Goal: Task Accomplishment & Management: Use online tool/utility

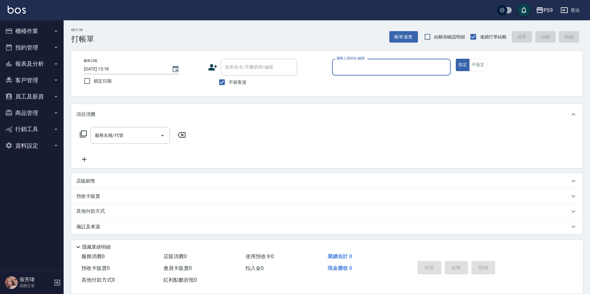
click at [235, 82] on span "不留客資" at bounding box center [238, 82] width 18 height 7
click at [229, 82] on input "不留客資" at bounding box center [221, 82] width 13 height 13
checkbox input "false"
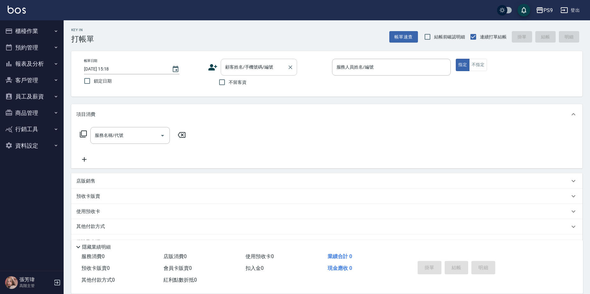
click at [242, 69] on input "顧客姓名/手機號碼/編號" at bounding box center [253, 67] width 61 height 11
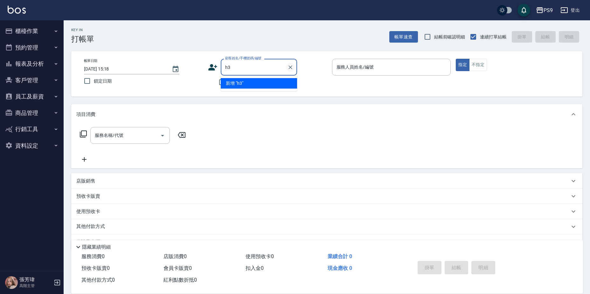
type input "h"
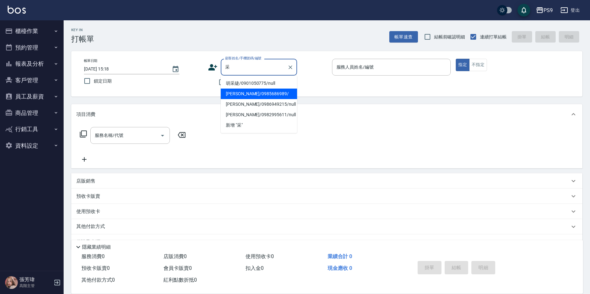
click at [248, 93] on li "[PERSON_NAME]/0985686989/" at bounding box center [259, 94] width 76 height 10
type input "[PERSON_NAME]/0985686989/"
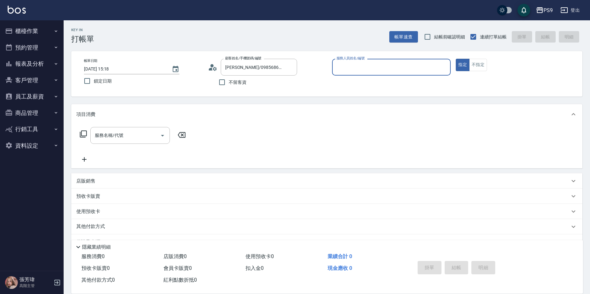
type input "SHELLY-2"
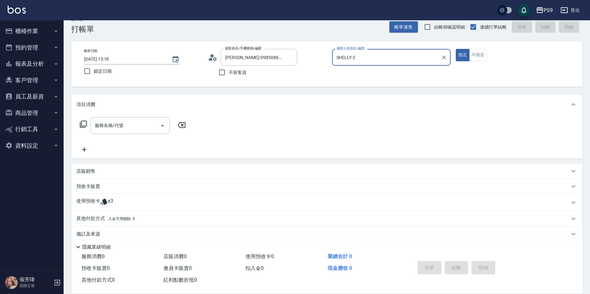
scroll to position [18, 0]
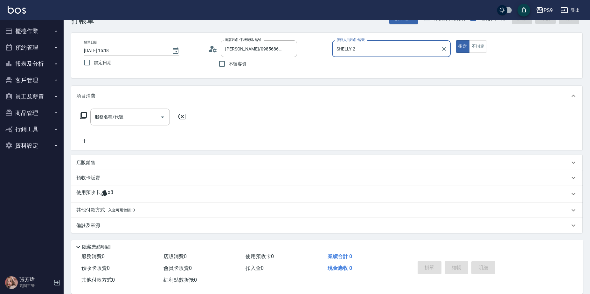
click at [128, 189] on div "使用預收卡 x3" at bounding box center [326, 194] width 511 height 17
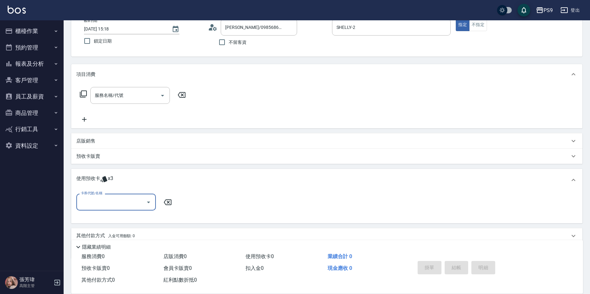
scroll to position [66, 0]
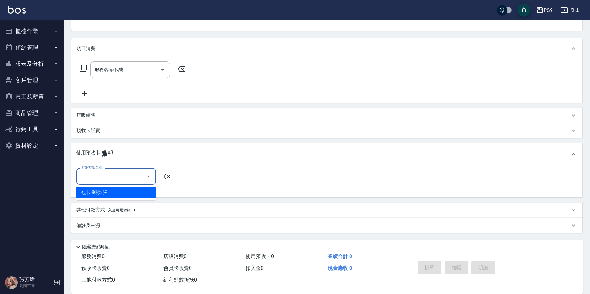
click at [127, 178] on input "卡券代號/名稱" at bounding box center [111, 176] width 64 height 11
click at [131, 195] on div "包卡 剩餘3張" at bounding box center [115, 193] width 79 height 10
type input "包卡"
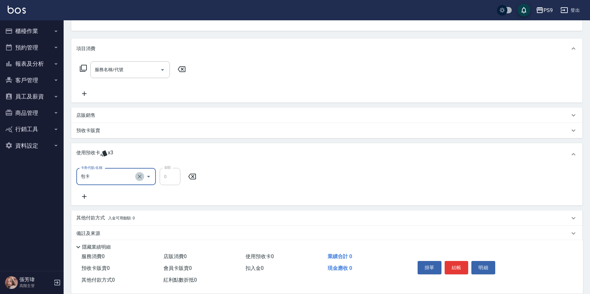
click at [139, 177] on icon "Clear" at bounding box center [139, 177] width 6 height 6
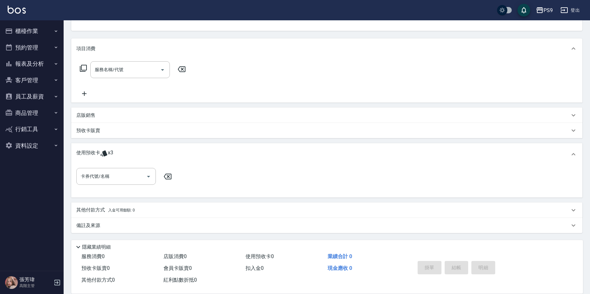
click at [106, 130] on div "預收卡販賣" at bounding box center [322, 130] width 493 height 7
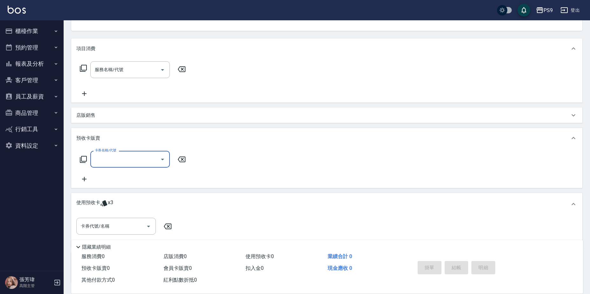
scroll to position [0, 0]
click at [120, 226] on input "卡券代號/名稱" at bounding box center [111, 226] width 64 height 11
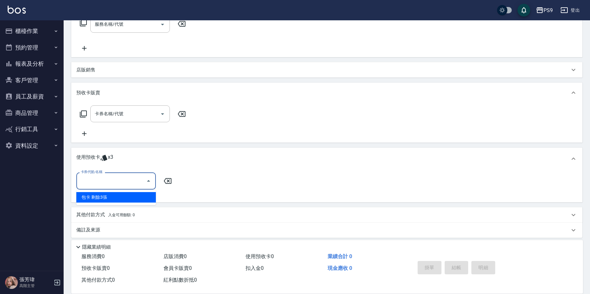
scroll to position [116, 0]
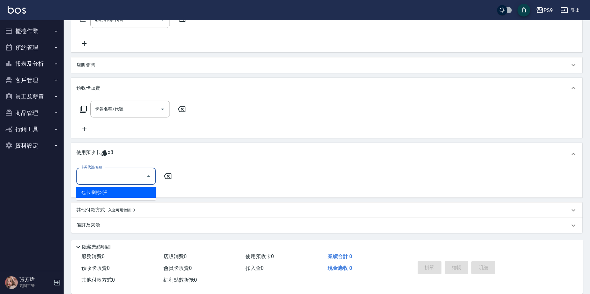
click at [121, 194] on div "包卡 剩餘3張" at bounding box center [115, 193] width 79 height 10
type input "包卡"
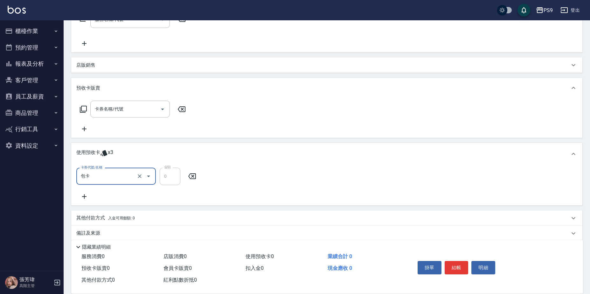
click at [85, 197] on icon at bounding box center [84, 197] width 4 height 4
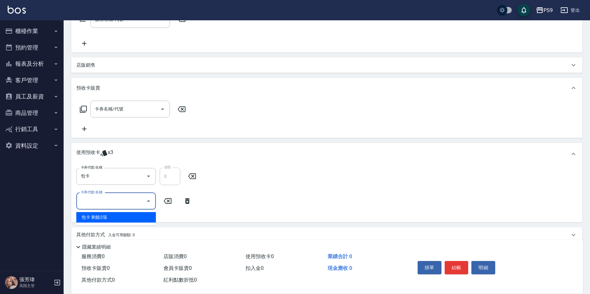
drag, startPoint x: 121, startPoint y: 202, endPoint x: 120, endPoint y: 206, distance: 4.9
click at [121, 202] on input "卡券代號/名稱" at bounding box center [111, 201] width 64 height 11
click at [113, 221] on div "包卡 剩餘2張" at bounding box center [115, 217] width 79 height 10
type input "包卡"
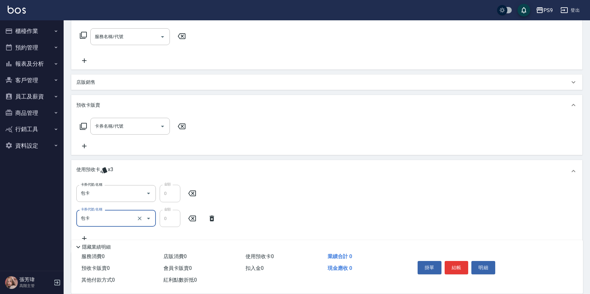
scroll to position [84, 0]
